Goal: Contribute content

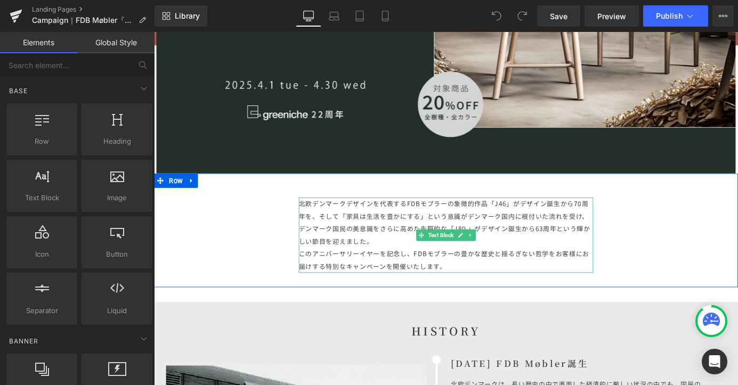
scroll to position [258, 0]
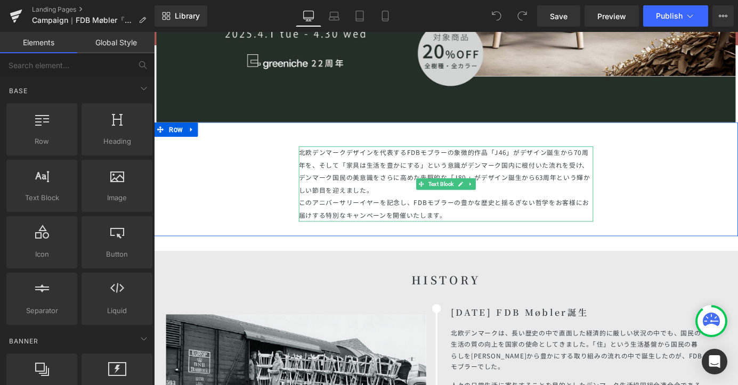
click at [444, 227] on p "北欧デンマークデザインを代表するFDBモブラーの象徴的作品「J46」がデザイン誕生から70周年を、そして「家具は生活を豊かにする」という意識がデンマーク国内に…" at bounding box center [476, 199] width 325 height 83
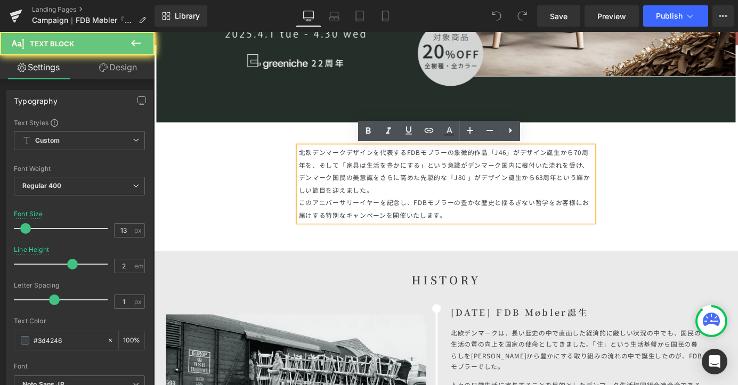
click at [443, 224] on span "このアニバーサリーイヤーを記念し、FDBモブラーの豊かな歴史と揺るぎない哲学をお客様にお届けする特別なキャンペーンを開催いたします。" at bounding box center [474, 227] width 321 height 24
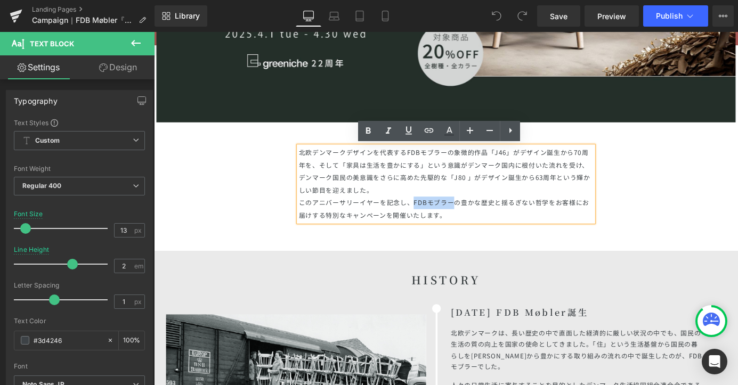
drag, startPoint x: 440, startPoint y: 221, endPoint x: 485, endPoint y: 222, distance: 44.7
click at [485, 222] on span "このアニバーサリーイヤーを記念し、FDBモブラーの豊かな歴史と揺るぎない哲学をお客様にお届けする特別なキャンペーンを開催いたします。" at bounding box center [474, 227] width 321 height 24
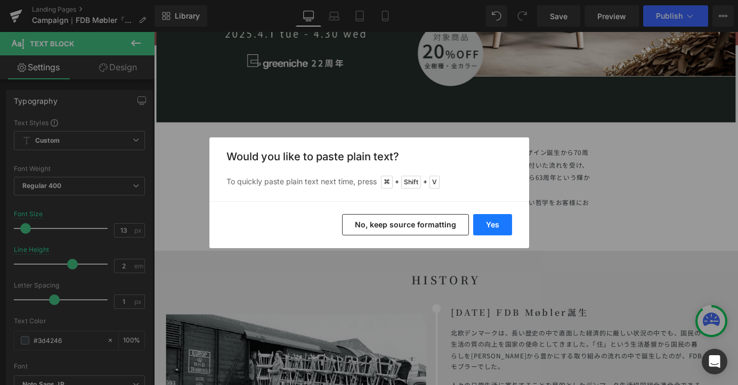
click at [487, 222] on button "Yes" at bounding box center [492, 224] width 39 height 21
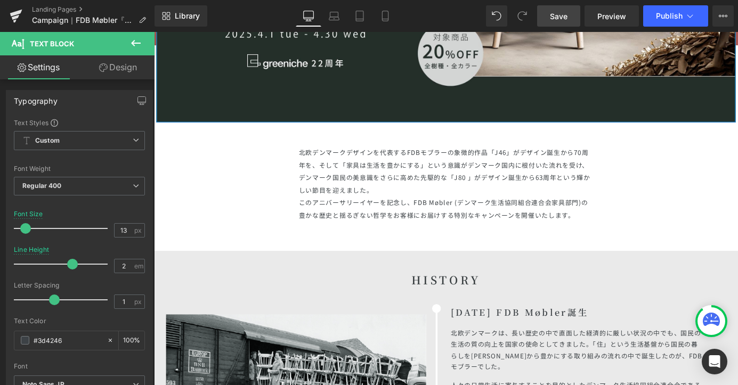
click at [560, 14] on span "Save" at bounding box center [559, 16] width 18 height 11
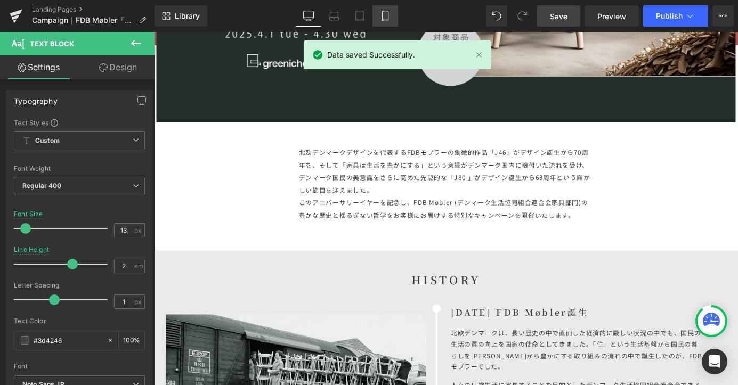
click at [385, 12] on icon at bounding box center [385, 16] width 11 height 11
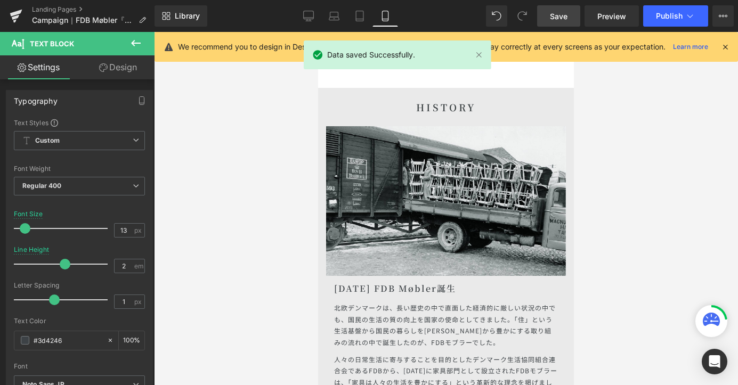
scroll to position [80, 0]
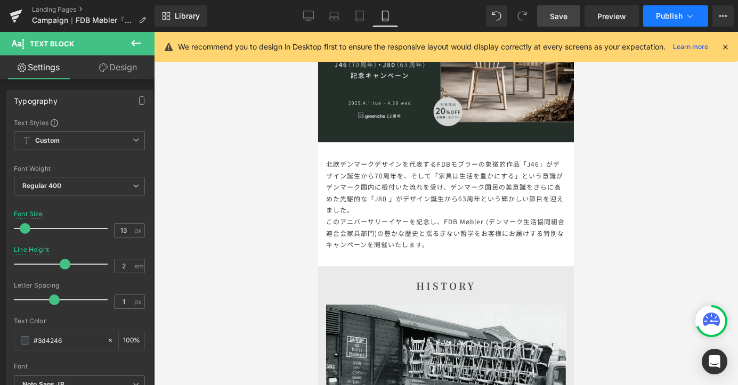
click at [664, 20] on span "Publish" at bounding box center [669, 16] width 27 height 9
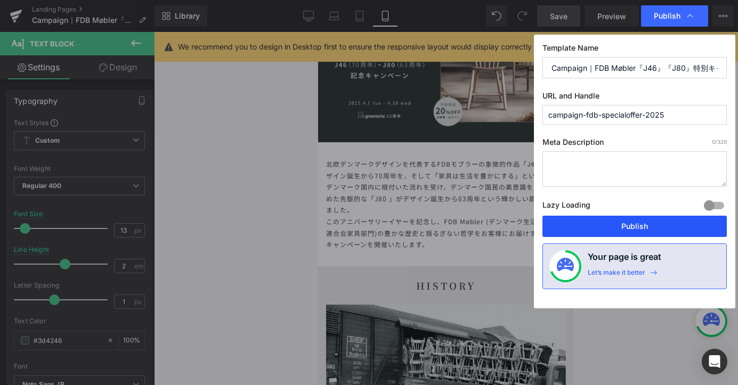
click at [578, 229] on button "Publish" at bounding box center [634, 226] width 184 height 21
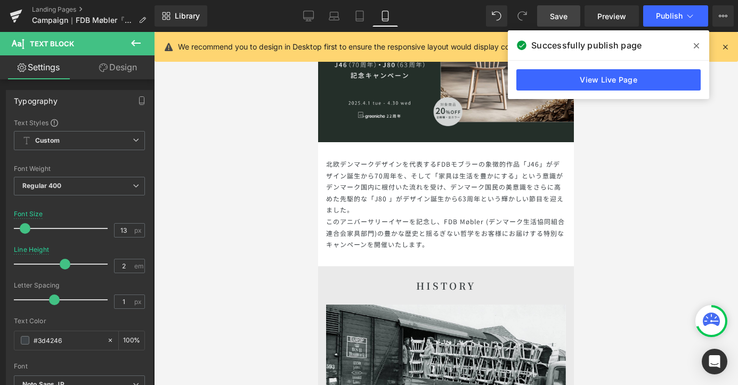
click at [695, 45] on icon at bounding box center [695, 46] width 5 height 9
